Goal: Task Accomplishment & Management: Use online tool/utility

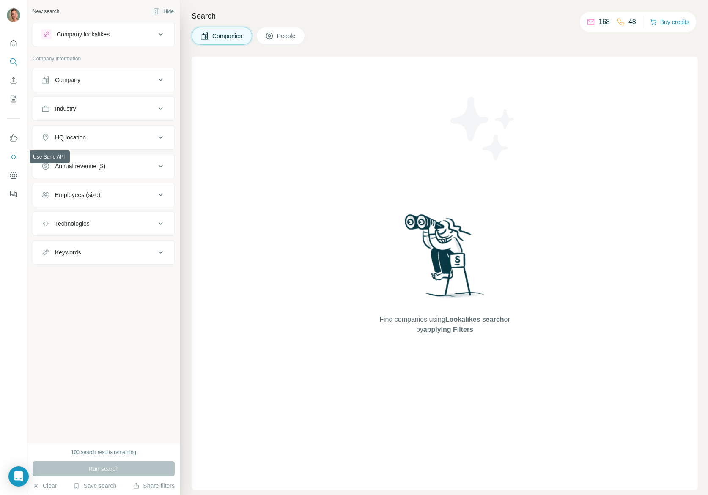
click at [11, 159] on icon "Use Surfe API" at bounding box center [13, 157] width 8 height 8
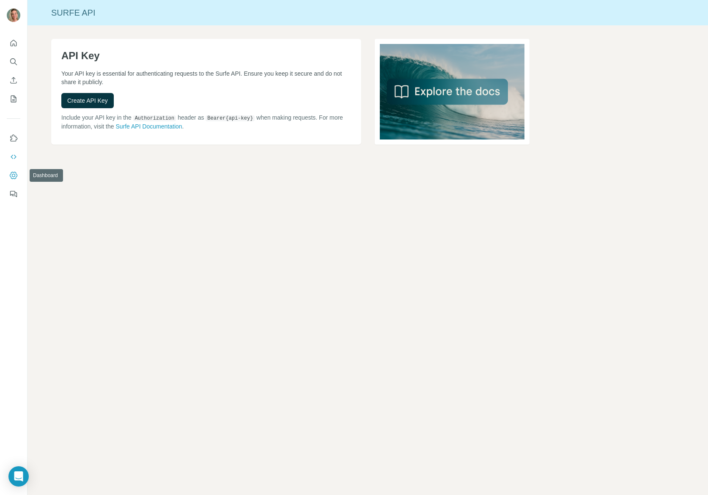
click at [19, 178] on button "Dashboard" at bounding box center [14, 175] width 14 height 15
